Goal: Go to known website: Go to known website

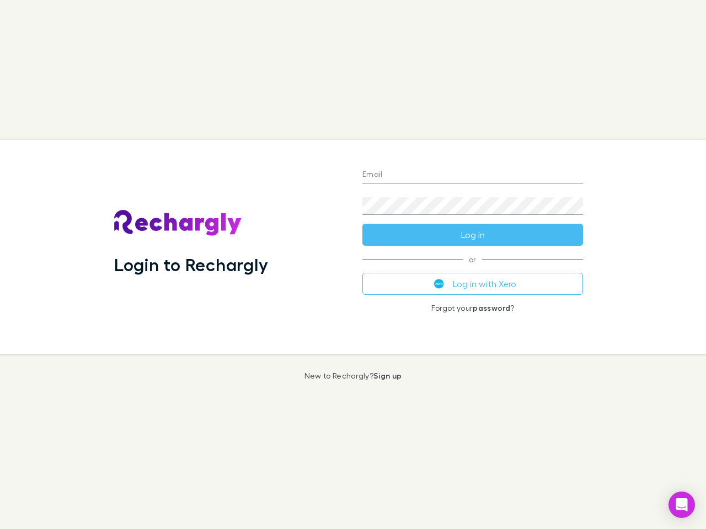
click at [353, 265] on div "Login to Rechargly" at bounding box center [229, 247] width 248 height 214
click at [472, 175] on input "Email" at bounding box center [472, 175] width 221 height 18
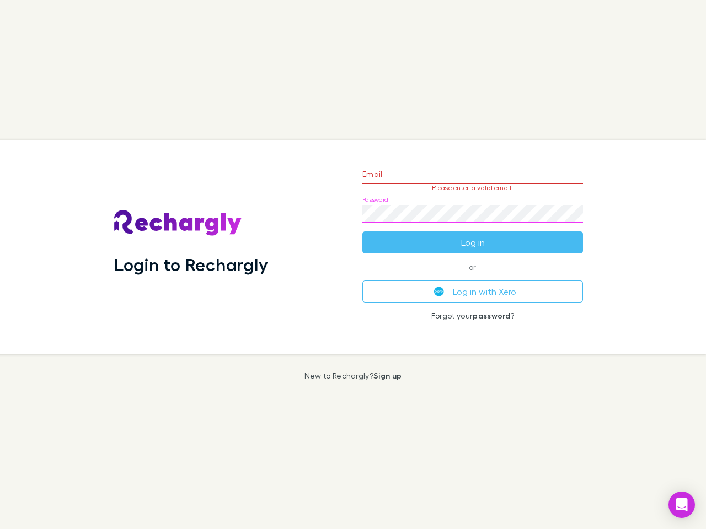
click at [472, 235] on form "Email Please enter a valid email. Password Log in" at bounding box center [472, 206] width 221 height 96
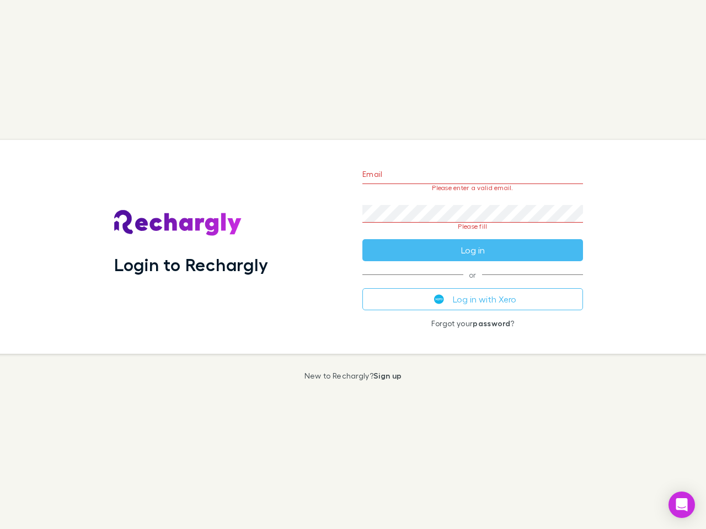
click at [472, 284] on div "Email Please enter a valid email. Password Please fill Log in or Log in with Xe…" at bounding box center [472, 247] width 238 height 214
click at [681, 505] on icon "Open Intercom Messenger" at bounding box center [682, 504] width 12 height 13
